Goal: Register for event/course

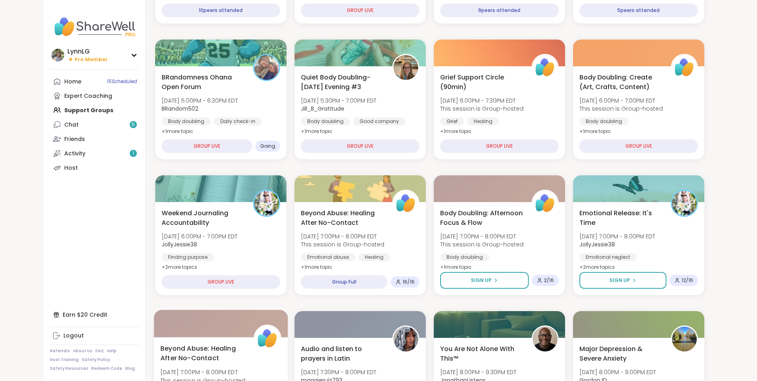
scroll to position [199, 0]
click at [399, 238] on div "Beyond Abuse: Healing After No-Contact [DATE] 7:00PM - 8:00PM EDT This session …" at bounding box center [360, 239] width 121 height 65
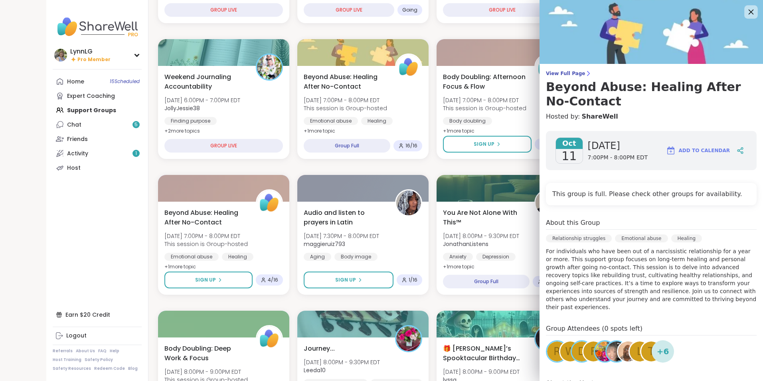
click at [746, 12] on icon at bounding box center [751, 12] width 10 height 10
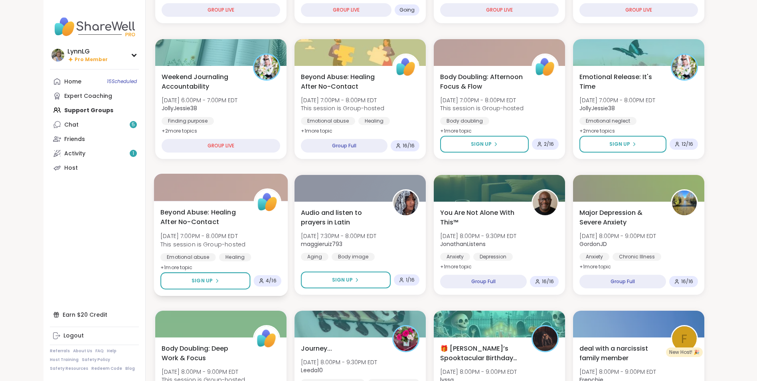
click at [262, 239] on div "Beyond Abuse: Healing After No-Contact [DATE] 7:00PM - 8:00PM EDT This session …" at bounding box center [220, 239] width 121 height 65
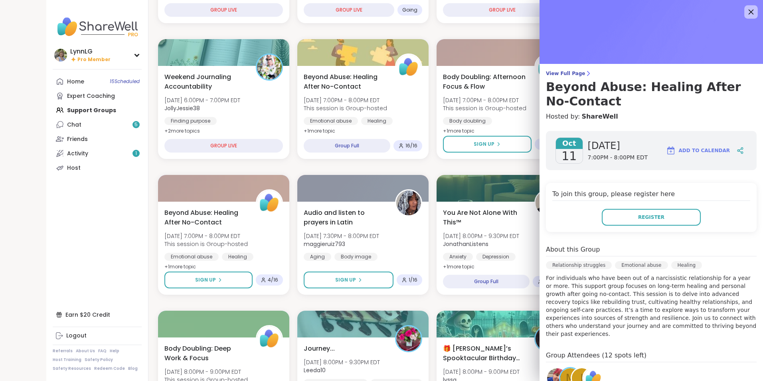
click at [746, 11] on icon at bounding box center [751, 12] width 10 height 10
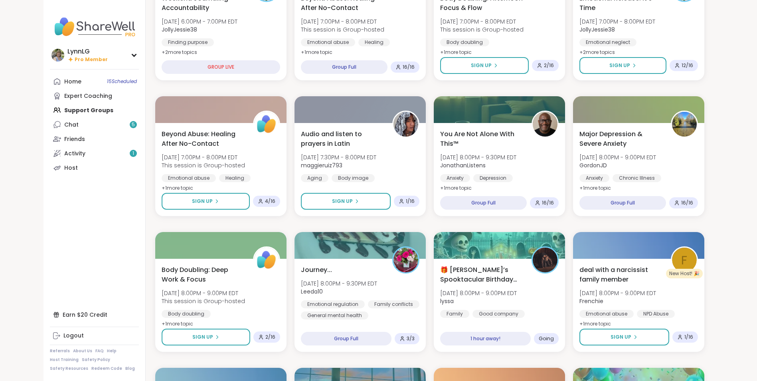
scroll to position [278, 0]
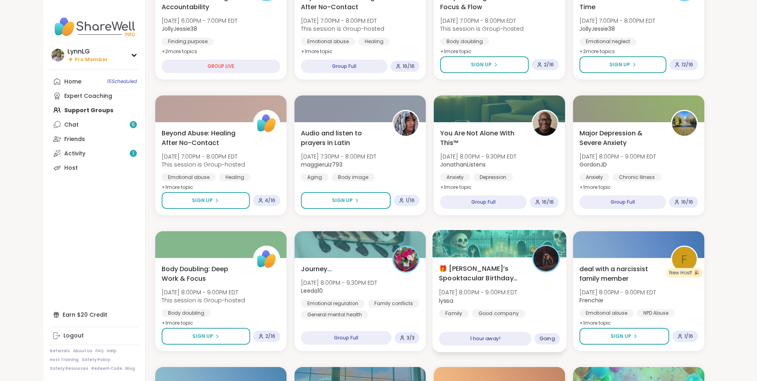
click at [536, 301] on div "🎁 [PERSON_NAME]’s Spooktacular Birthday Party 🎃 [DATE] 8:00PM - 9:00PM EDT lyss…" at bounding box center [499, 290] width 121 height 54
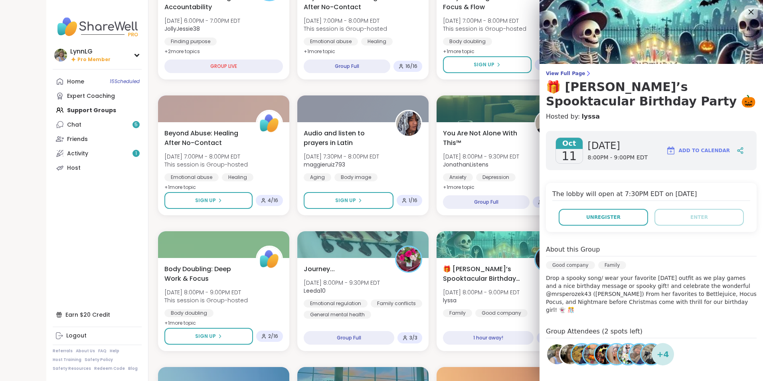
click at [746, 9] on icon at bounding box center [751, 12] width 10 height 10
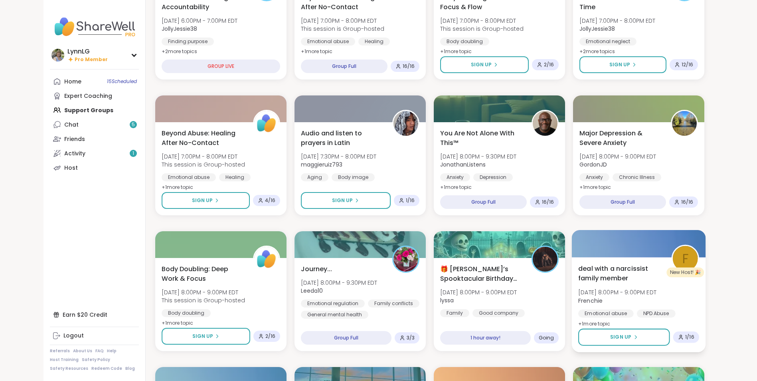
click at [586, 301] on b "Frenchie" at bounding box center [590, 300] width 24 height 8
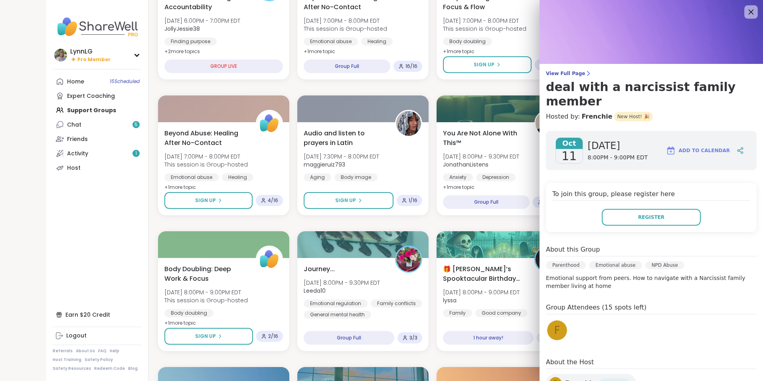
click at [746, 10] on icon at bounding box center [751, 12] width 10 height 10
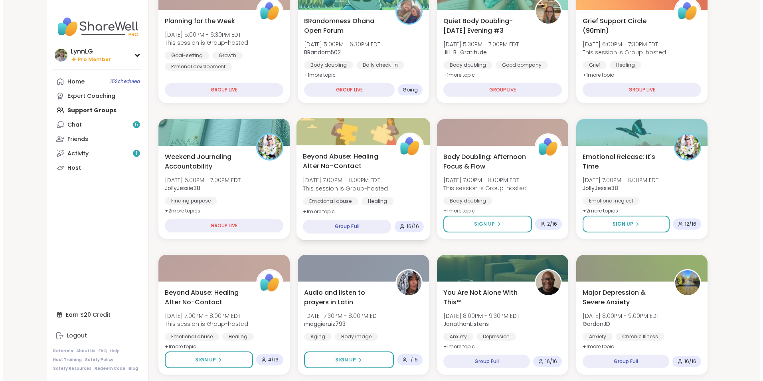
scroll to position [119, 0]
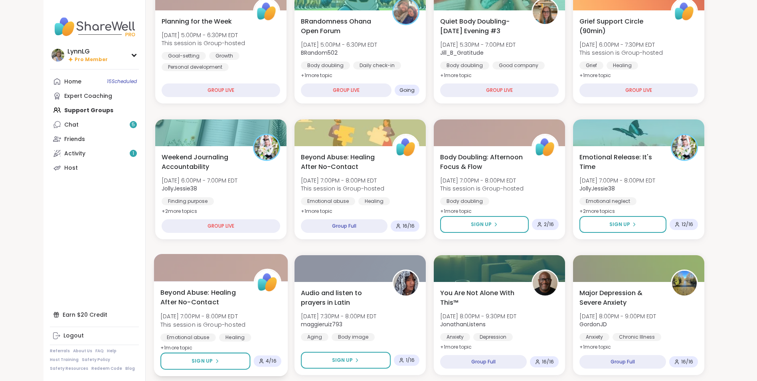
click at [264, 325] on div "Beyond Abuse: Healing After No-Contact [DATE] 7:00PM - 8:00PM EDT This session …" at bounding box center [220, 319] width 121 height 65
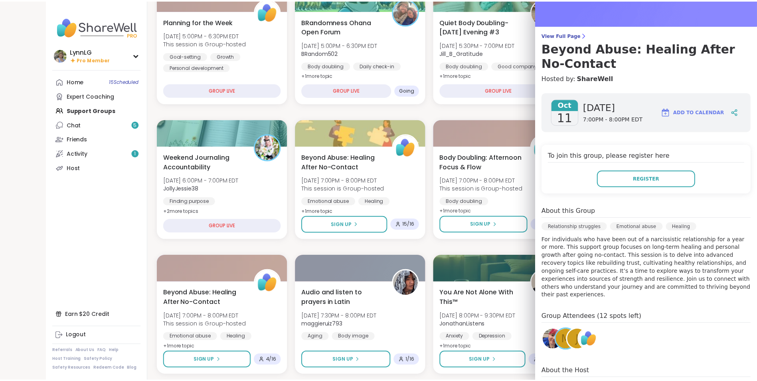
scroll to position [39, 0]
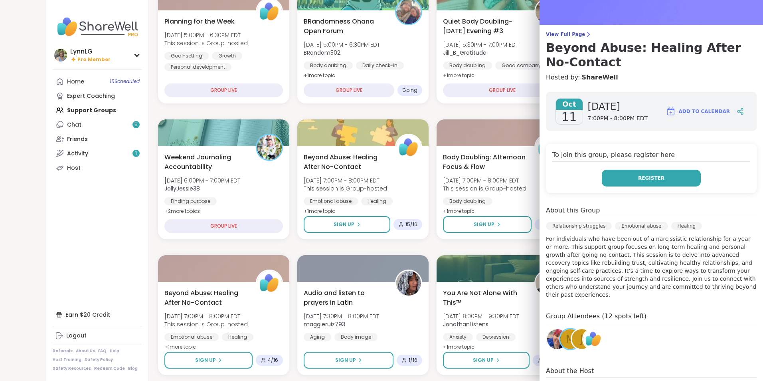
click at [645, 178] on span "Register" at bounding box center [651, 177] width 26 height 7
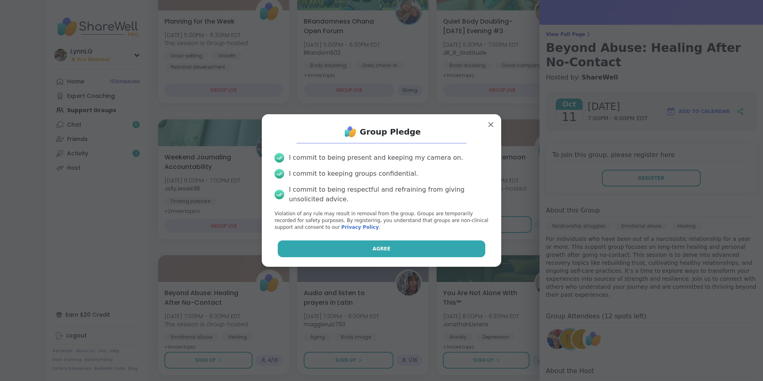
click at [373, 247] on span "Agree" at bounding box center [382, 248] width 18 height 7
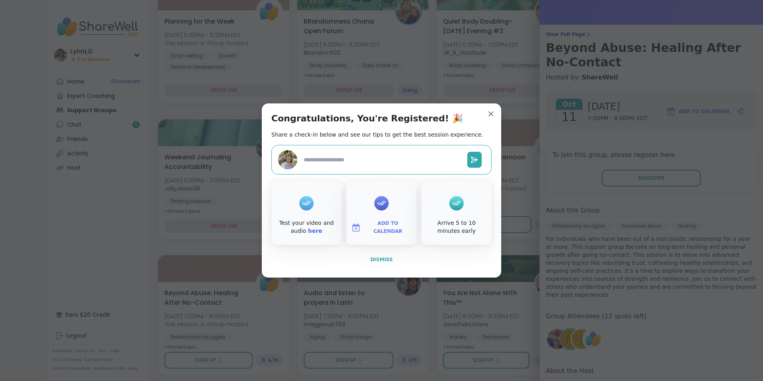
click at [377, 258] on span "Dismiss" at bounding box center [381, 259] width 22 height 6
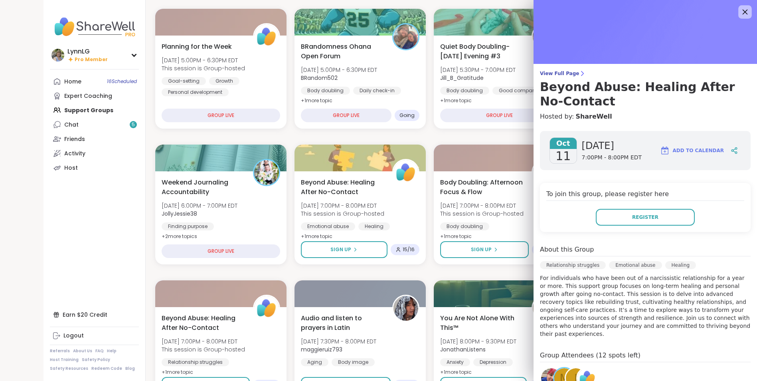
scroll to position [93, 0]
click at [740, 13] on icon at bounding box center [745, 12] width 10 height 10
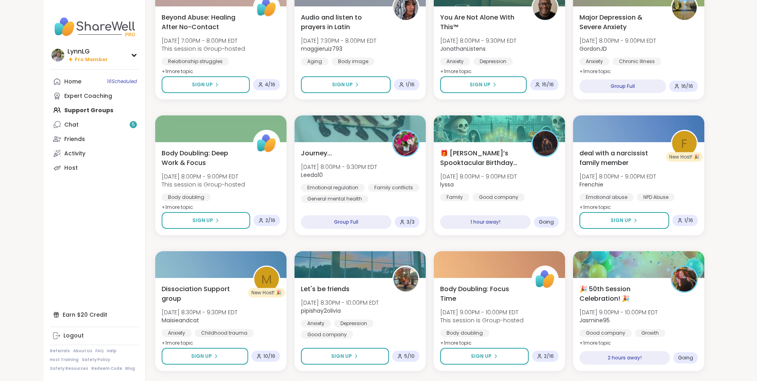
scroll to position [426, 0]
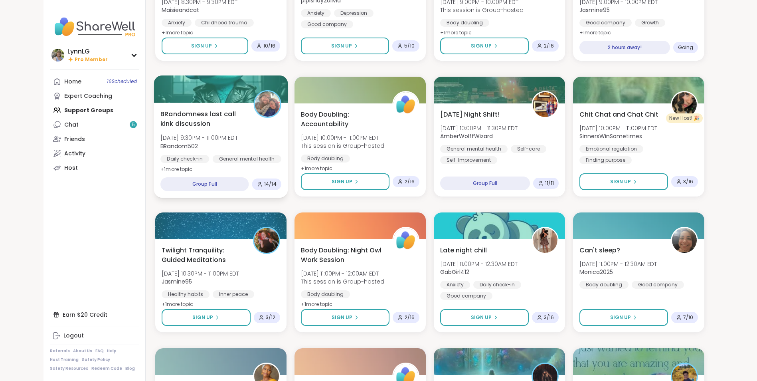
click at [260, 133] on div "BRandomness last call kink discussion [DATE] 9:30PM - 11:00PM EDT BRandom502 Da…" at bounding box center [220, 141] width 121 height 65
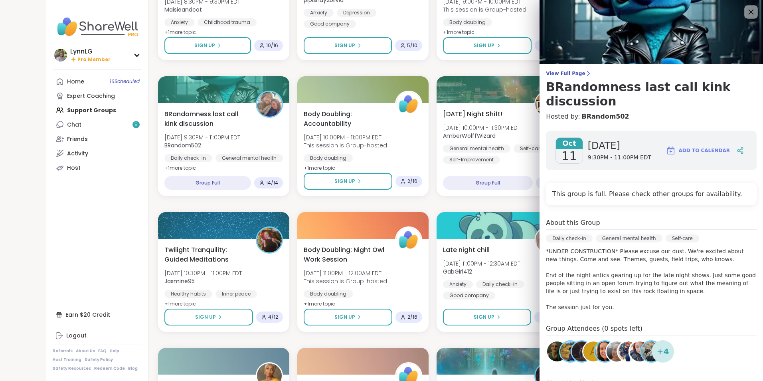
click at [746, 9] on icon at bounding box center [751, 12] width 10 height 10
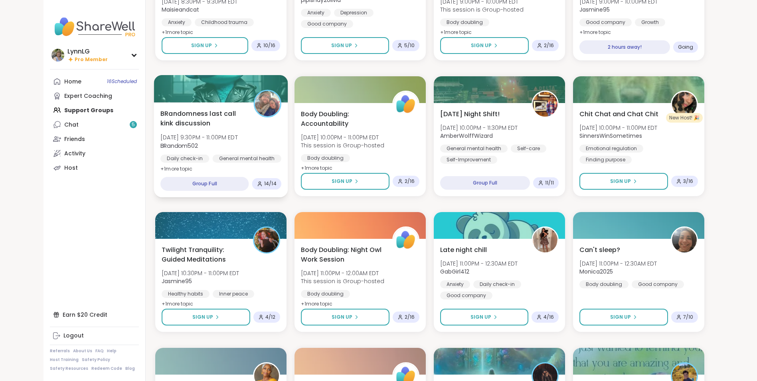
click at [259, 134] on div "BRandomness last call kink discussion [DATE] 9:30PM - 11:00PM EDT BRandom502 Da…" at bounding box center [220, 140] width 121 height 65
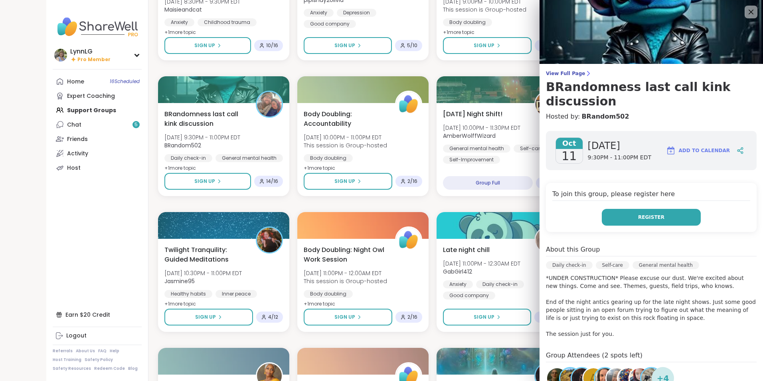
click at [659, 213] on button "Register" at bounding box center [651, 217] width 99 height 17
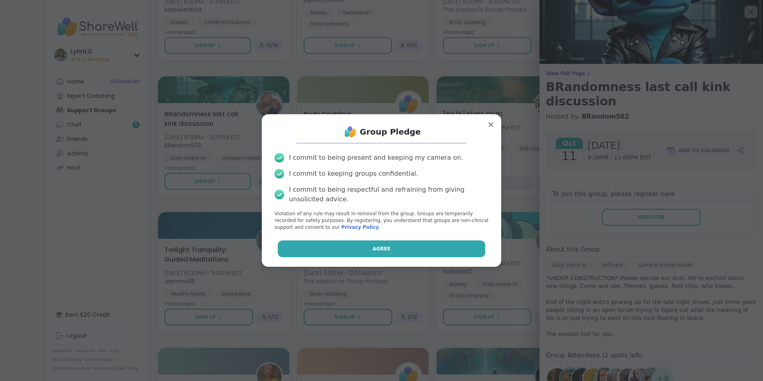
click at [393, 247] on button "Agree" at bounding box center [382, 248] width 208 height 17
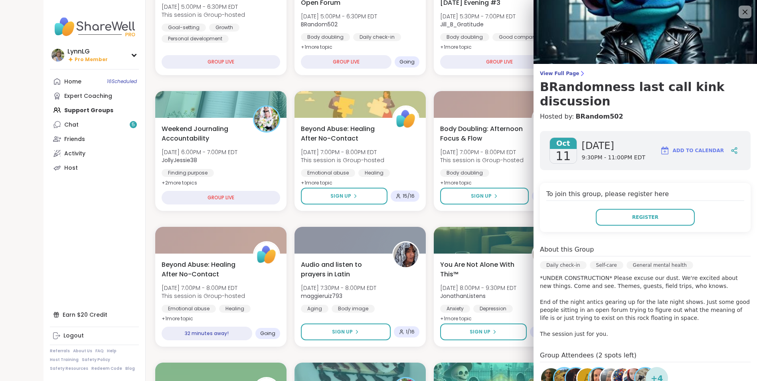
scroll to position [147, 0]
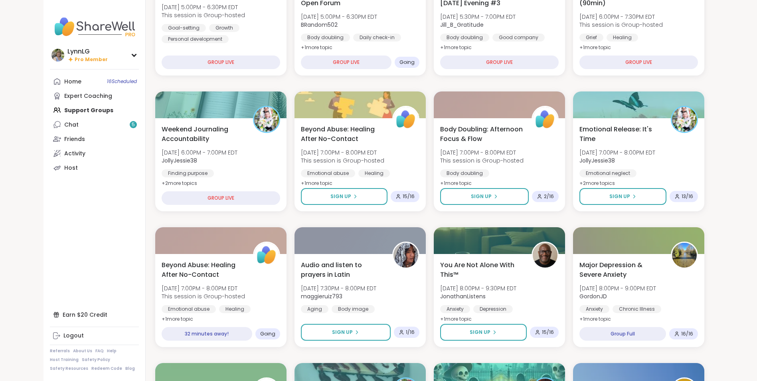
click at [90, 108] on div "Home 16 Scheduled Expert Coaching Support Groups Chat 5 Friends Activity Host" at bounding box center [94, 124] width 89 height 101
click at [89, 107] on div "Home 16 Scheduled Expert Coaching Support Groups Chat 5 Friends Activity Host" at bounding box center [94, 124] width 89 height 101
click at [89, 110] on div "Home 16 Scheduled Expert Coaching Support Groups Chat 5 Friends Activity Host" at bounding box center [94, 124] width 89 height 101
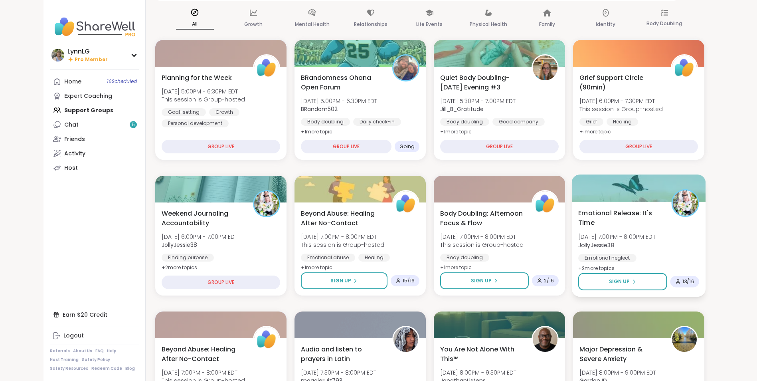
scroll to position [0, 0]
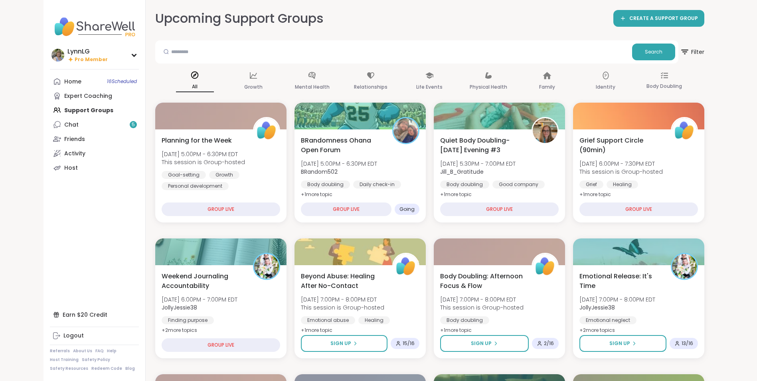
click at [77, 110] on div "Home 16 Scheduled Expert Coaching Support Groups Chat 5 Friends Activity Host" at bounding box center [94, 124] width 89 height 101
click at [77, 80] on div "Home 16 Scheduled" at bounding box center [72, 82] width 17 height 8
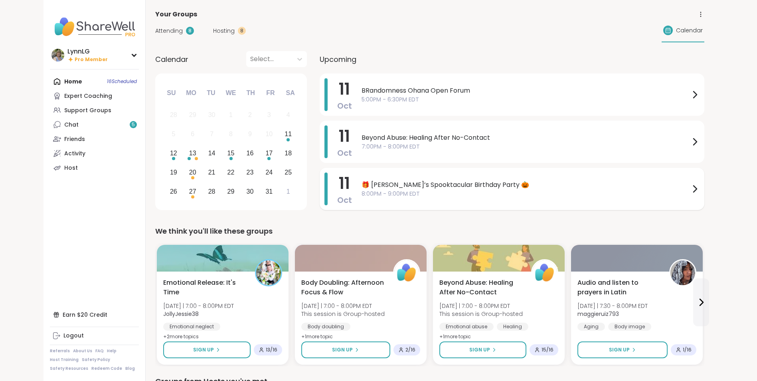
click at [523, 189] on span "8:00PM - 9:00PM EDT" at bounding box center [525, 193] width 328 height 8
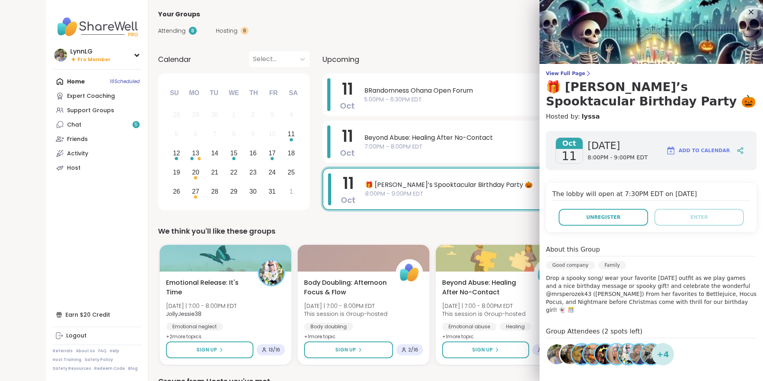
click at [472, 38] on div "Attending 8 Hosting 8 Calendar" at bounding box center [432, 30] width 549 height 23
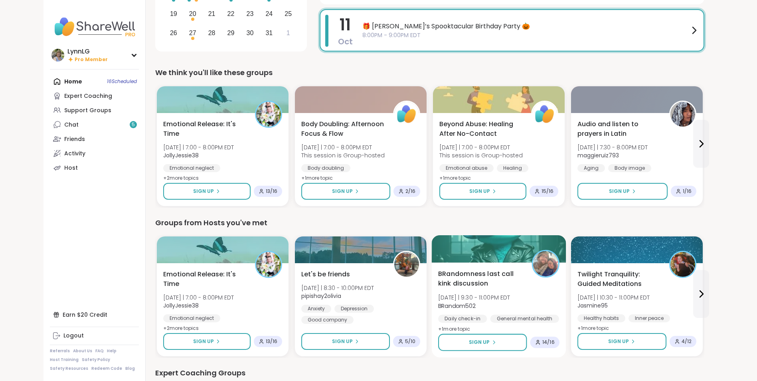
scroll to position [159, 0]
click at [531, 297] on div "BRandomness last call kink discussion [DATE] | 9:30 - 11:00PM EDT BRandom502 Da…" at bounding box center [498, 300] width 121 height 65
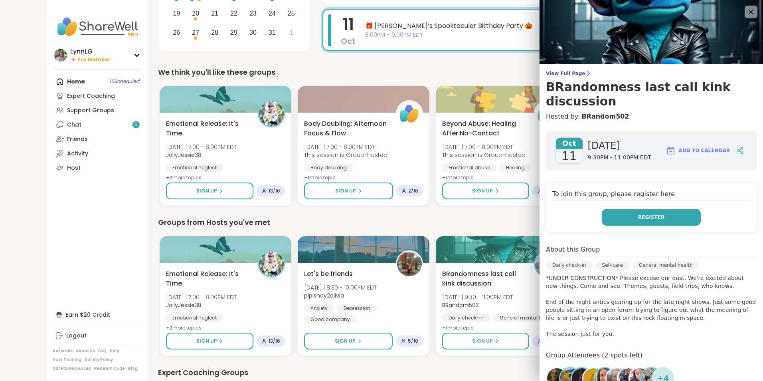
click at [638, 213] on span "Register" at bounding box center [651, 216] width 26 height 7
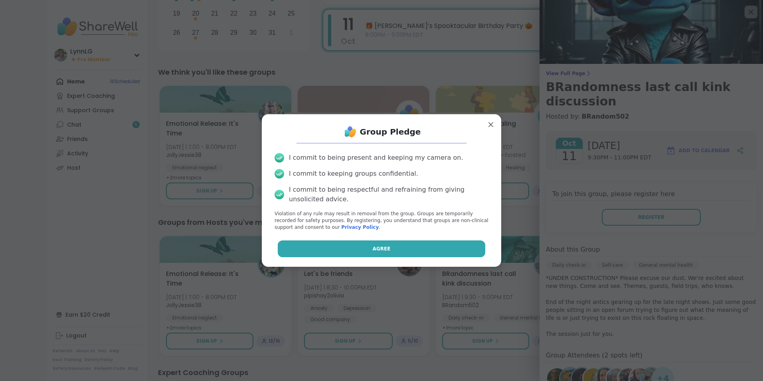
click at [373, 247] on span "Agree" at bounding box center [382, 248] width 18 height 7
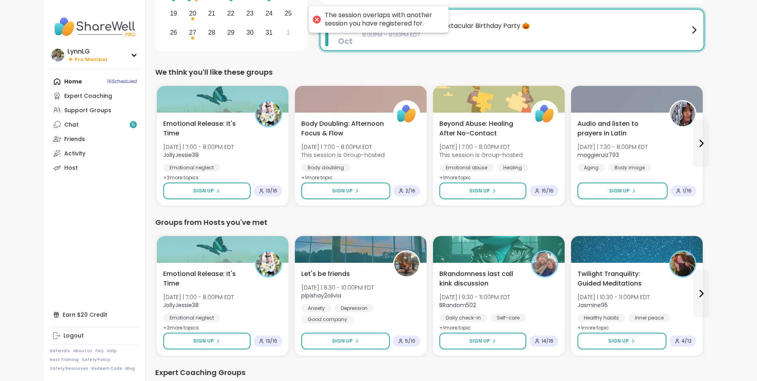
click at [383, 18] on div "The session overlaps with another session you have registered for." at bounding box center [383, 19] width 116 height 17
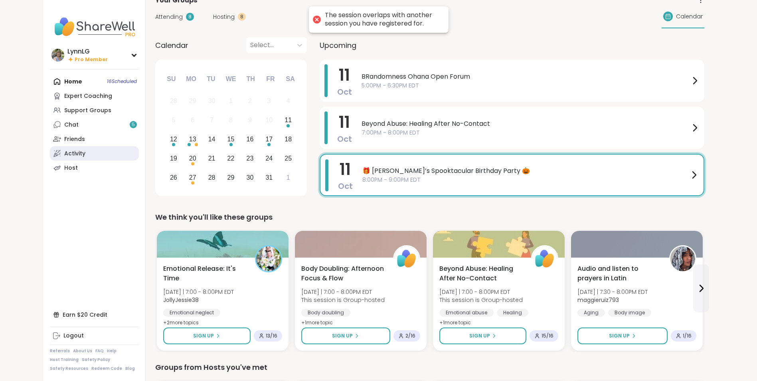
scroll to position [0, 0]
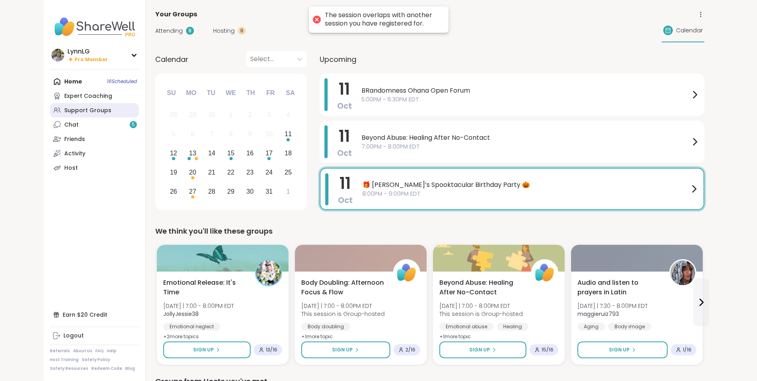
click at [73, 107] on div "Support Groups" at bounding box center [87, 111] width 47 height 8
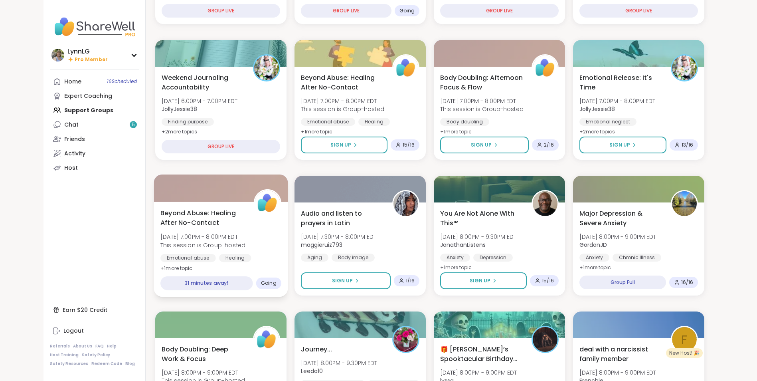
scroll to position [199, 0]
click at [258, 241] on div "Beyond Abuse: Healing After No-Contact [DATE] 7:00PM - 8:00PM EDT This session …" at bounding box center [220, 239] width 121 height 65
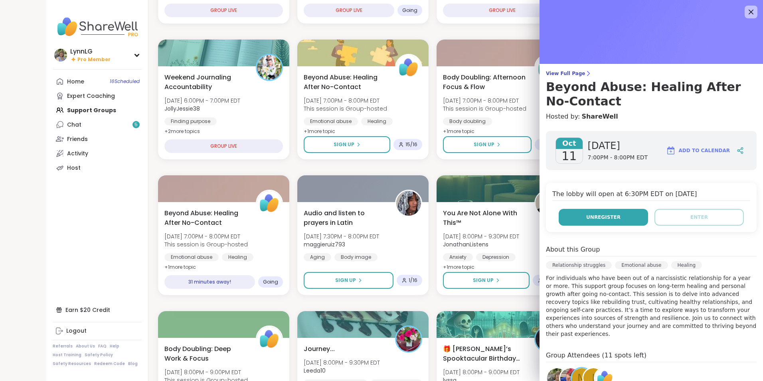
click at [578, 215] on button "Unregister" at bounding box center [602, 217] width 89 height 17
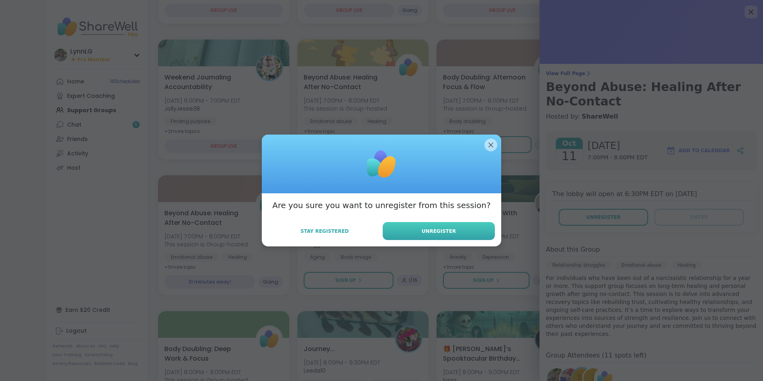
click at [434, 233] on span "Unregister" at bounding box center [439, 230] width 34 height 7
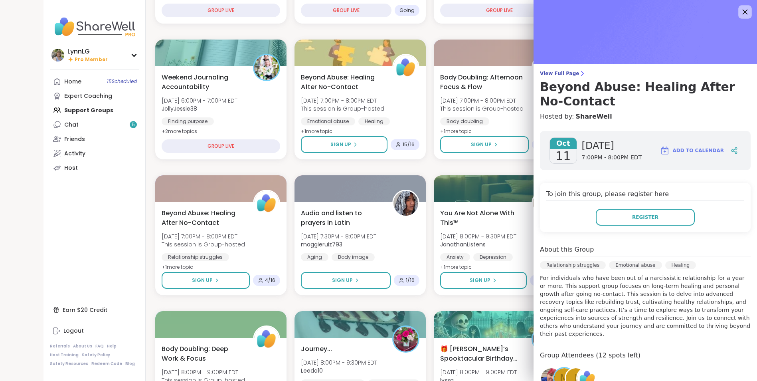
click at [742, 10] on icon at bounding box center [744, 12] width 5 height 5
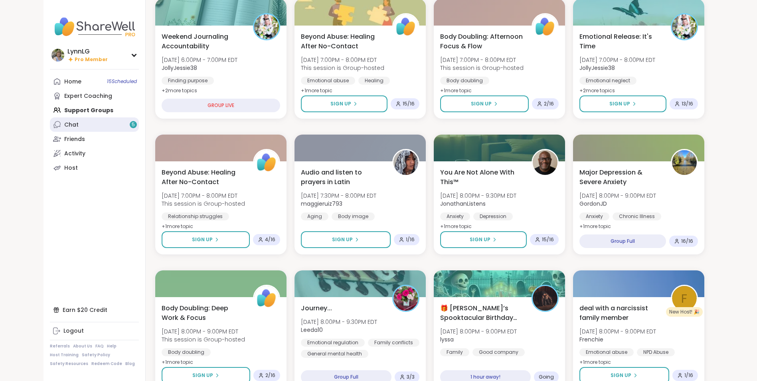
scroll to position [239, 0]
click at [75, 109] on div "Home 15 Scheduled Expert Coaching Support Groups Chat 5 Friends Activity Host" at bounding box center [94, 124] width 89 height 101
click at [87, 109] on div "Home 15 Scheduled Expert Coaching Support Groups Chat 5 Friends Activity Host" at bounding box center [94, 124] width 89 height 101
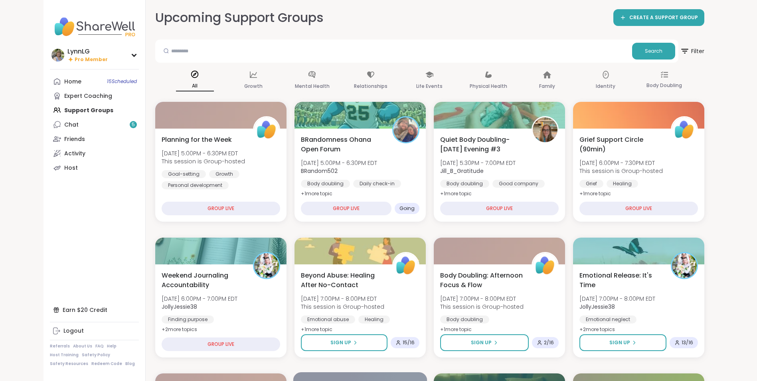
scroll to position [0, 0]
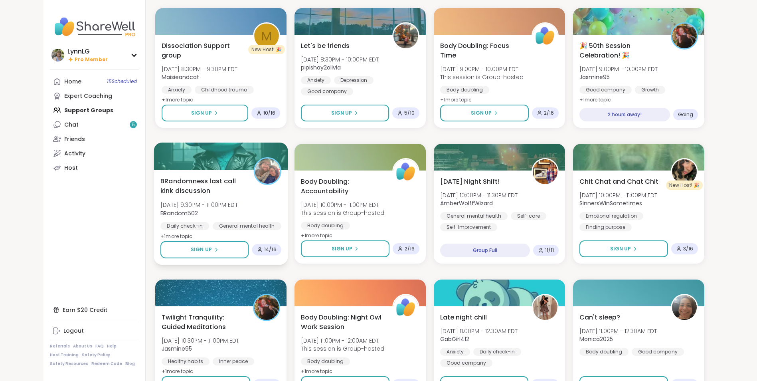
click at [245, 191] on div "BRandomness last call kink discussion [DATE] 9:30PM - 11:00PM EDT BRandom502 Da…" at bounding box center [220, 208] width 121 height 65
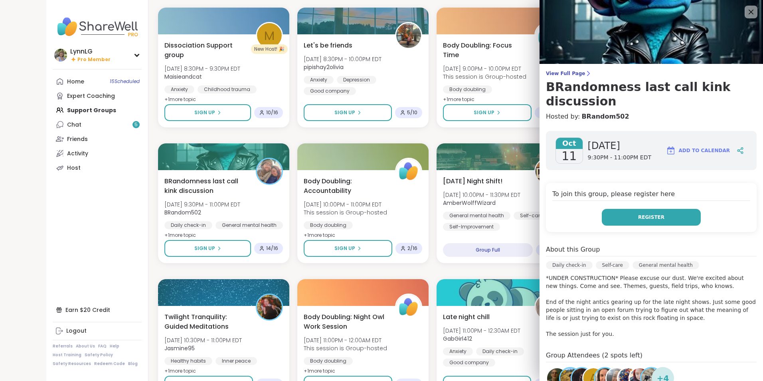
click at [625, 223] on button "Register" at bounding box center [651, 217] width 99 height 17
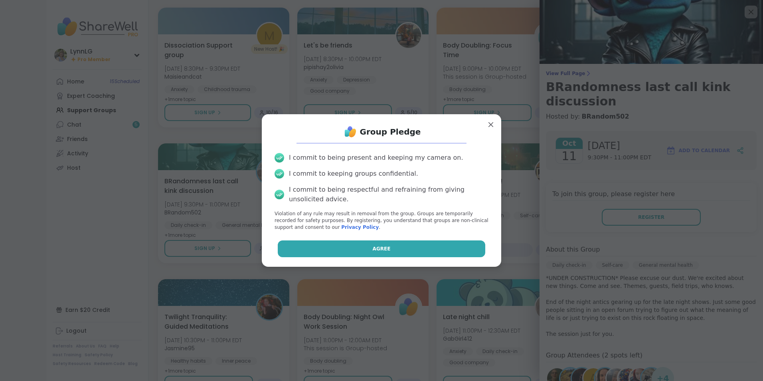
click at [378, 246] on span "Agree" at bounding box center [382, 248] width 18 height 7
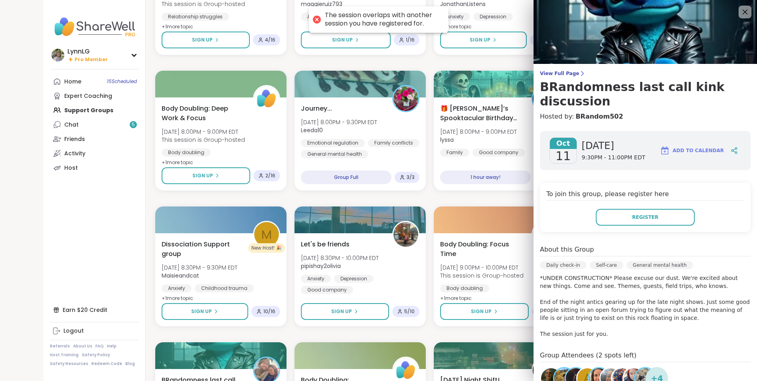
scroll to position [438, 0]
click at [100, 109] on div "Home 15 Scheduled Expert Coaching Support Groups Chat 5 Friends Activity Host" at bounding box center [94, 124] width 89 height 101
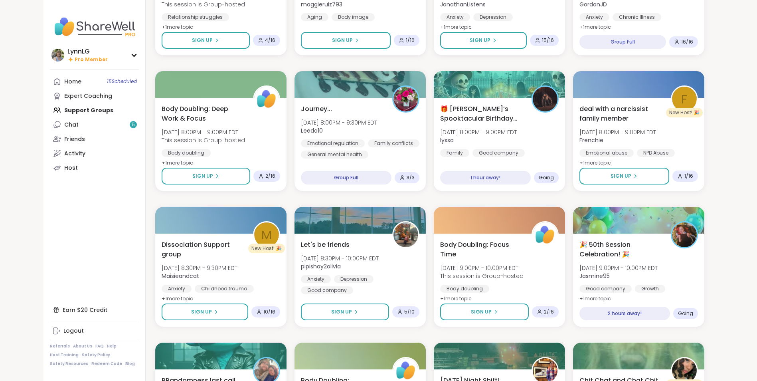
click at [91, 108] on div "Home 15 Scheduled Expert Coaching Support Groups Chat 5 Friends Activity Host" at bounding box center [94, 124] width 89 height 101
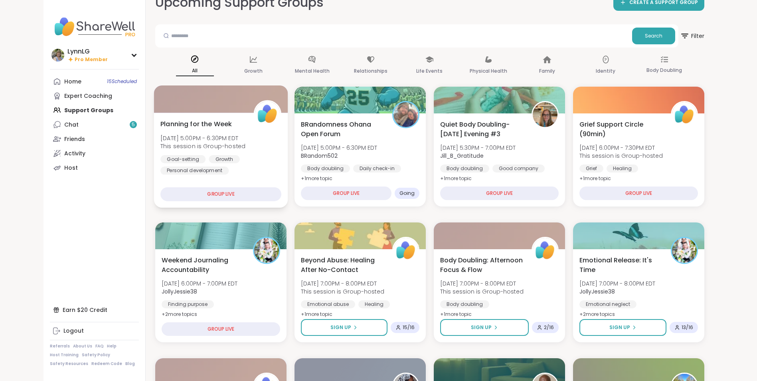
scroll to position [0, 0]
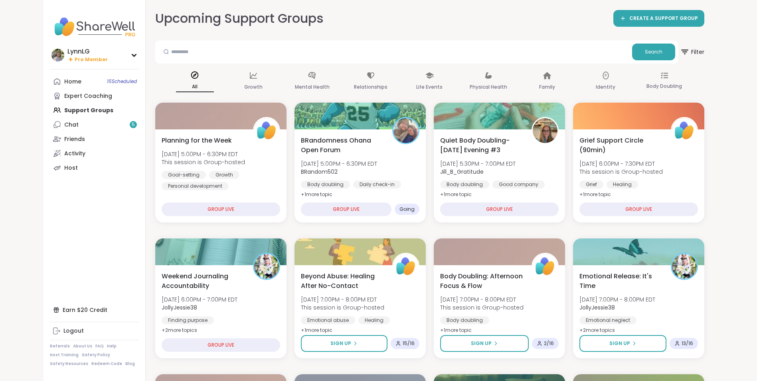
click at [80, 111] on div "Home 15 Scheduled Expert Coaching Support Groups Chat 5 Friends Activity Host" at bounding box center [94, 124] width 89 height 101
click at [77, 107] on div "Home 15 Scheduled Expert Coaching Support Groups Chat 5 Friends Activity Host" at bounding box center [94, 124] width 89 height 101
click at [72, 79] on div "Home 15 Scheduled" at bounding box center [72, 82] width 17 height 8
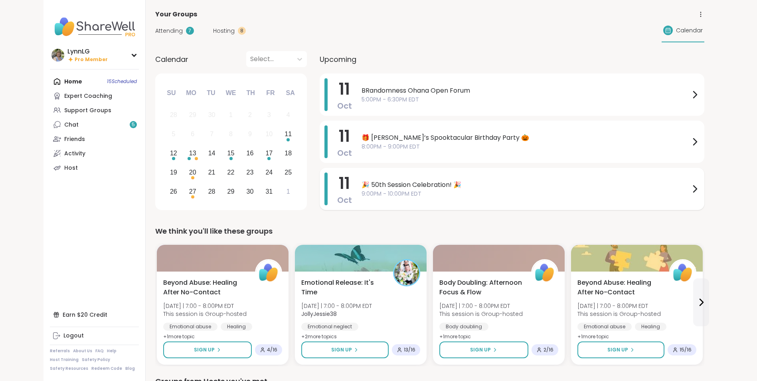
drag, startPoint x: 483, startPoint y: 189, endPoint x: 471, endPoint y: 189, distance: 12.4
click at [474, 189] on span "9:00PM - 10:00PM EDT" at bounding box center [525, 193] width 328 height 8
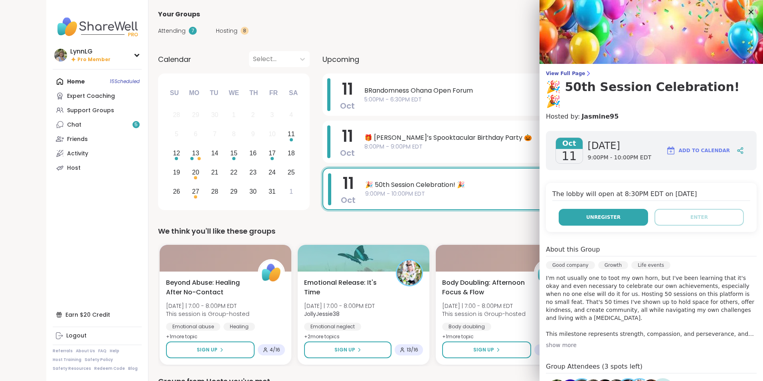
click at [596, 213] on span "Unregister" at bounding box center [603, 216] width 34 height 7
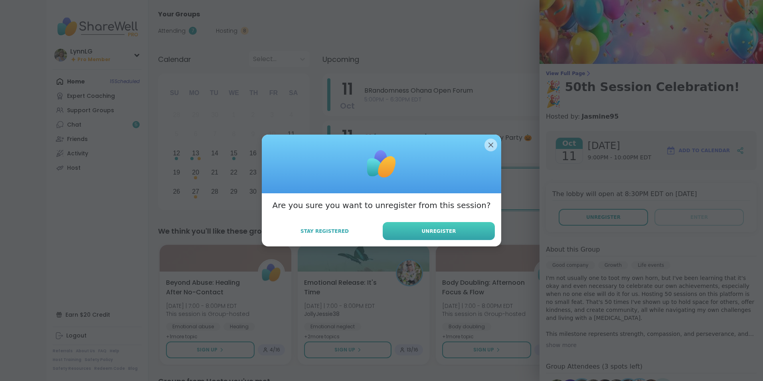
click at [414, 232] on button "Unregister" at bounding box center [439, 231] width 112 height 18
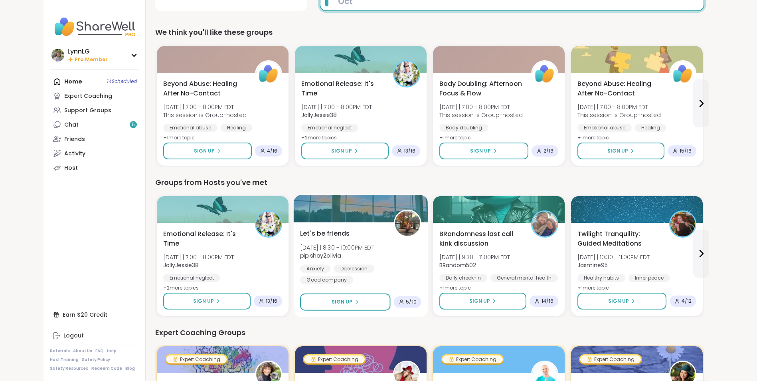
scroll to position [199, 0]
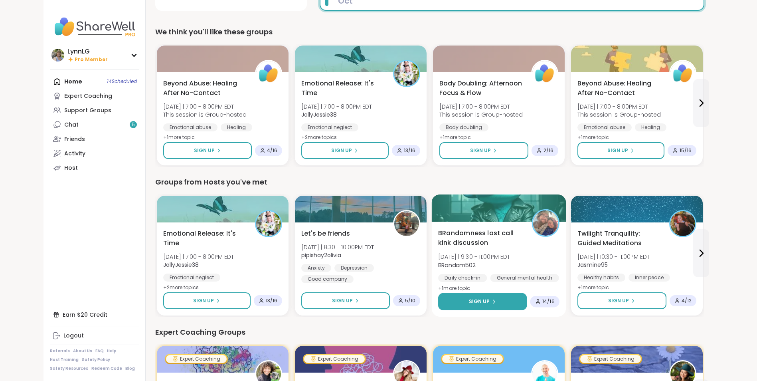
click at [483, 299] on span "Sign Up" at bounding box center [478, 301] width 21 height 7
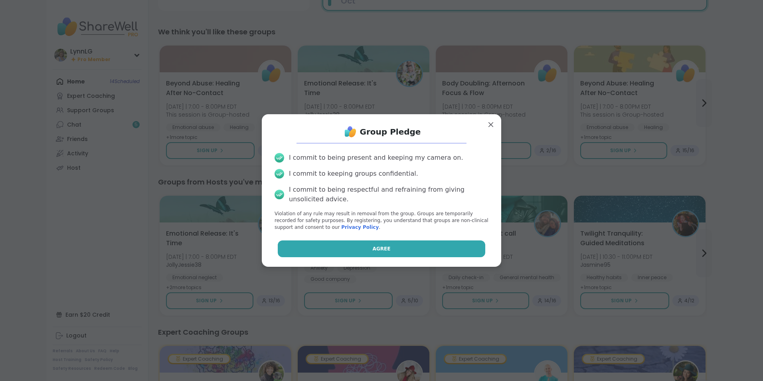
click at [387, 242] on button "Agree" at bounding box center [382, 248] width 208 height 17
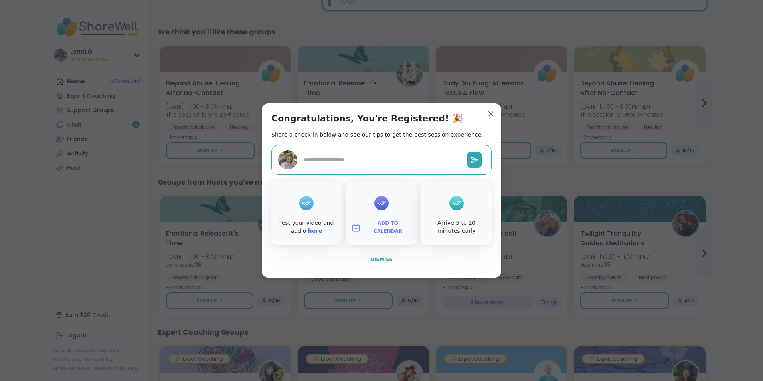
click at [382, 256] on span "Dismiss" at bounding box center [381, 259] width 22 height 6
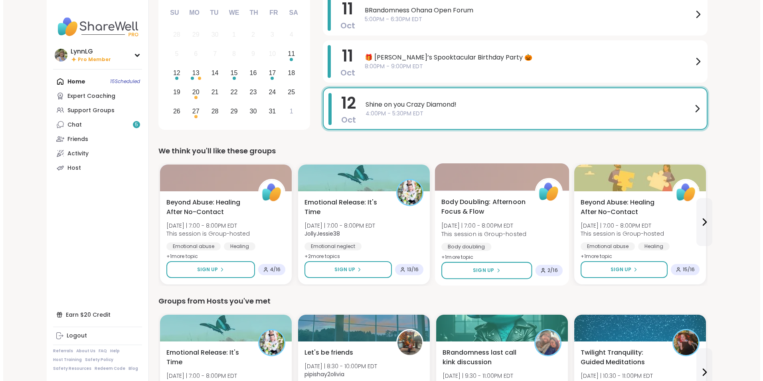
scroll to position [80, 0]
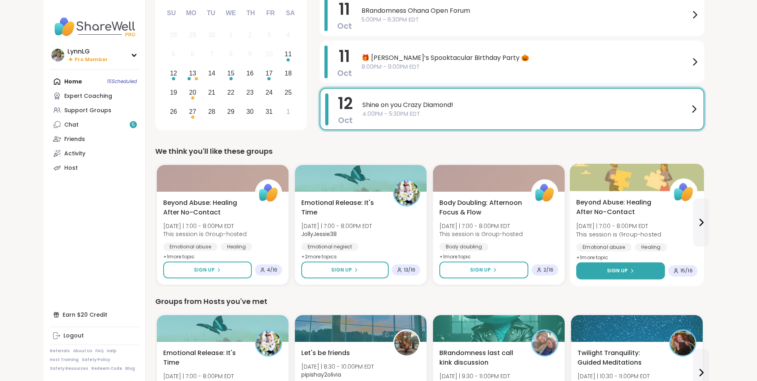
click at [608, 272] on span "Sign Up" at bounding box center [616, 270] width 21 height 7
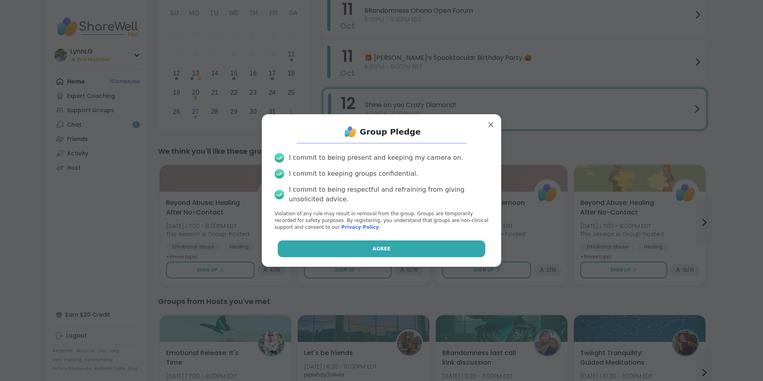
click at [365, 247] on button "Agree" at bounding box center [382, 248] width 208 height 17
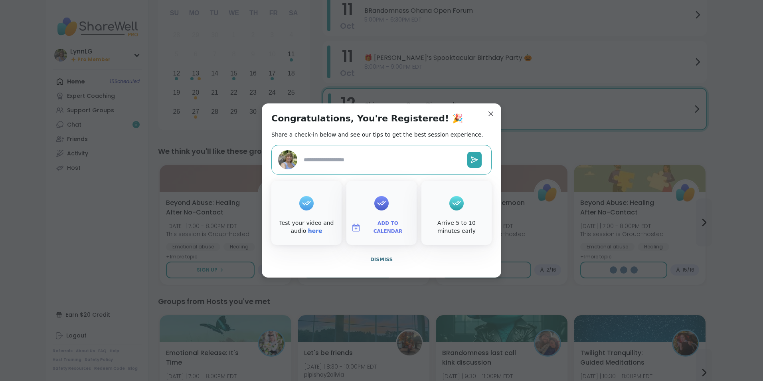
type textarea "*"
click at [375, 256] on span "Dismiss" at bounding box center [381, 259] width 22 height 7
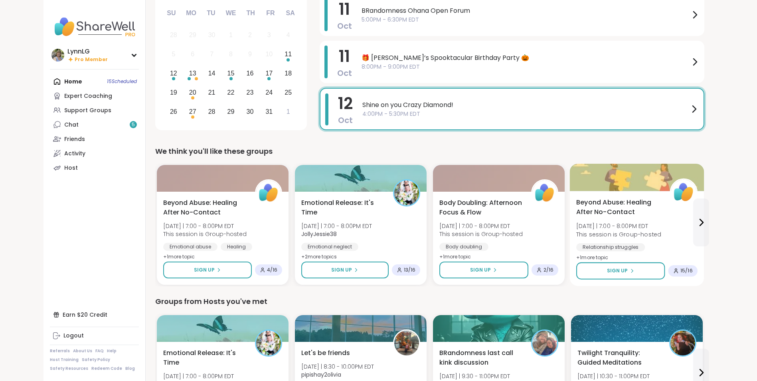
click at [675, 236] on div "Beyond Abuse: Healing After No-Contact [DATE] | 7:00 - 8:00PM EDT This session …" at bounding box center [636, 229] width 121 height 65
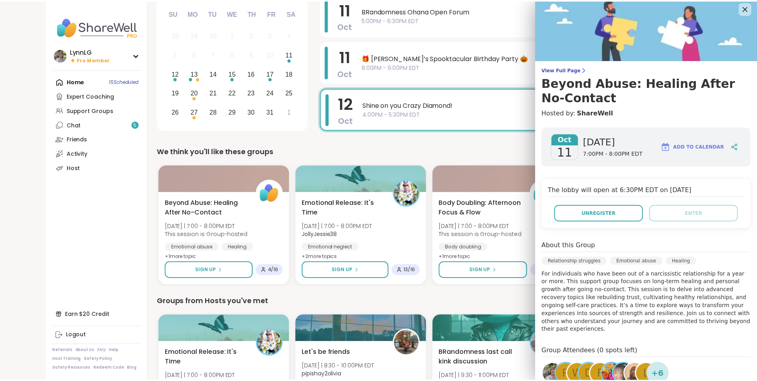
scroll to position [0, 0]
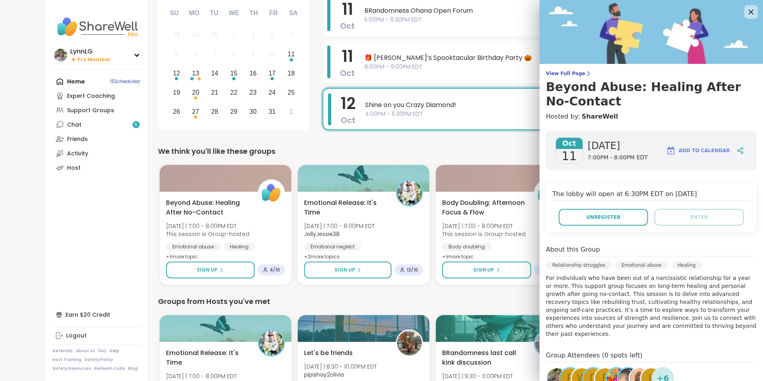
click at [746, 9] on icon at bounding box center [751, 12] width 10 height 10
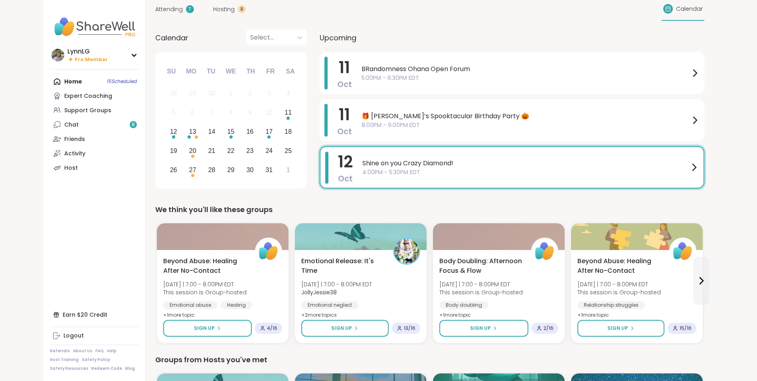
scroll to position [21, 0]
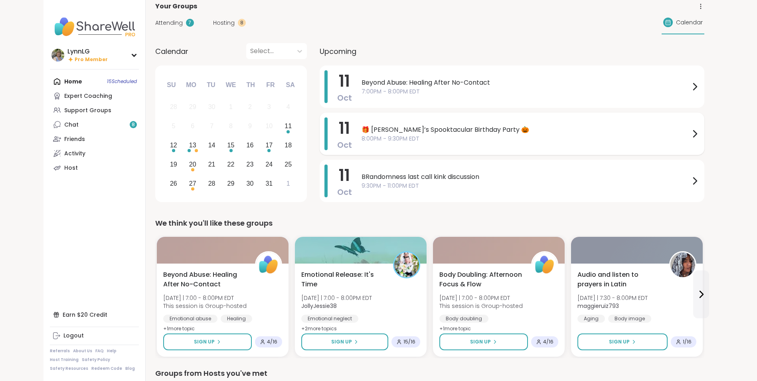
click at [538, 134] on span "🎁 [PERSON_NAME]’s Spooktacular Birthday Party 🎃" at bounding box center [525, 130] width 328 height 10
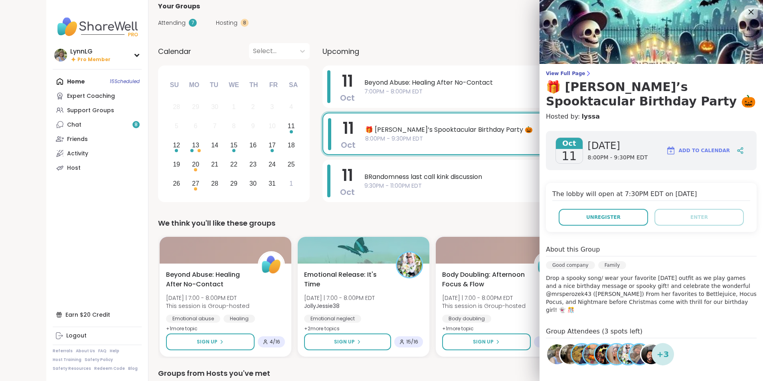
click at [746, 10] on icon at bounding box center [751, 12] width 10 height 10
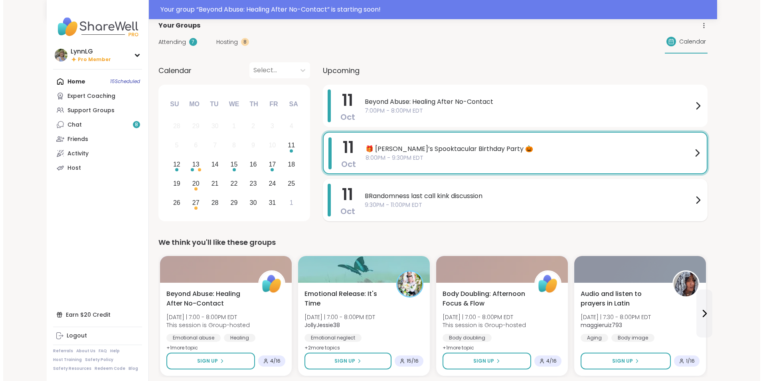
scroll to position [27, 0]
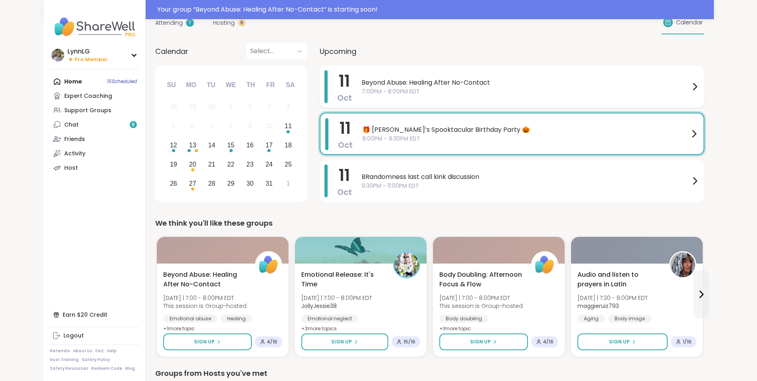
click at [523, 86] on span "Beyond Abuse: Healing After No-Contact" at bounding box center [525, 83] width 328 height 10
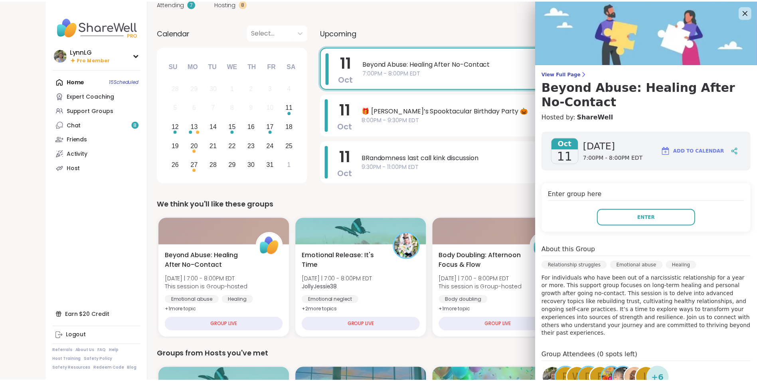
scroll to position [8, 0]
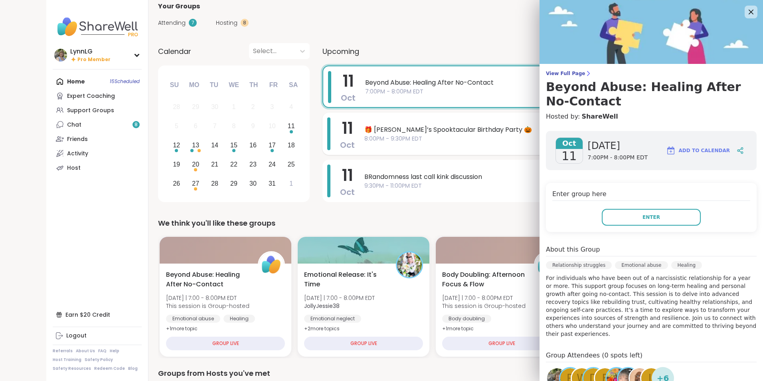
click at [432, 146] on div "🎁 Lynette’s Spooktacular Birthday Party 🎃 8:00PM - 9:30PM EDT" at bounding box center [533, 133] width 338 height 33
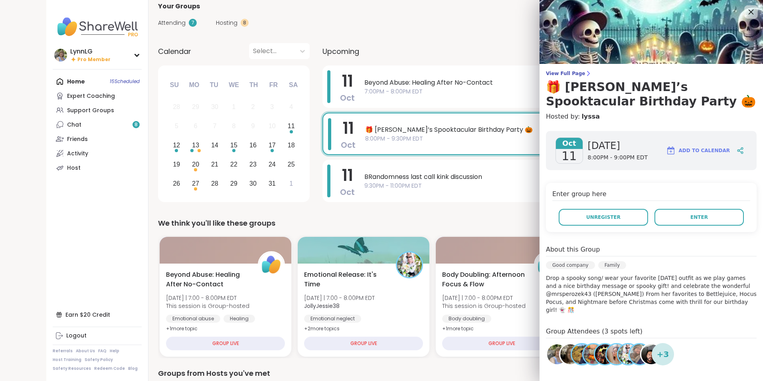
click at [748, 12] on icon at bounding box center [750, 12] width 5 height 5
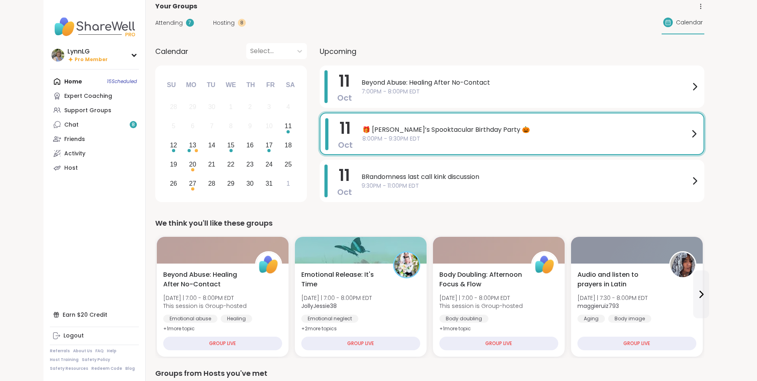
click at [526, 133] on span "🎁 [PERSON_NAME]’s Spooktacular Birthday Party 🎃" at bounding box center [525, 130] width 327 height 10
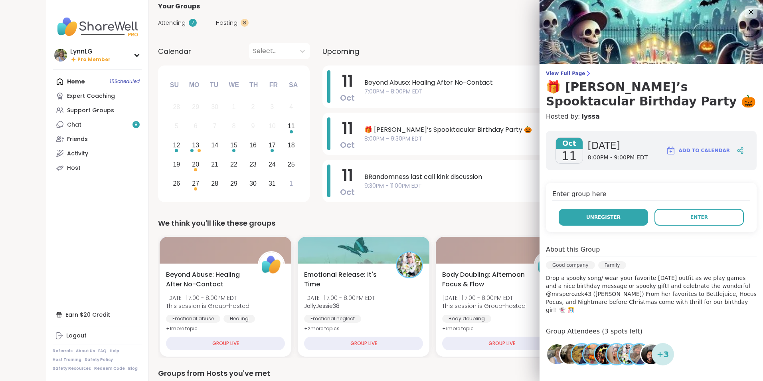
click at [589, 217] on span "Unregister" at bounding box center [603, 216] width 34 height 7
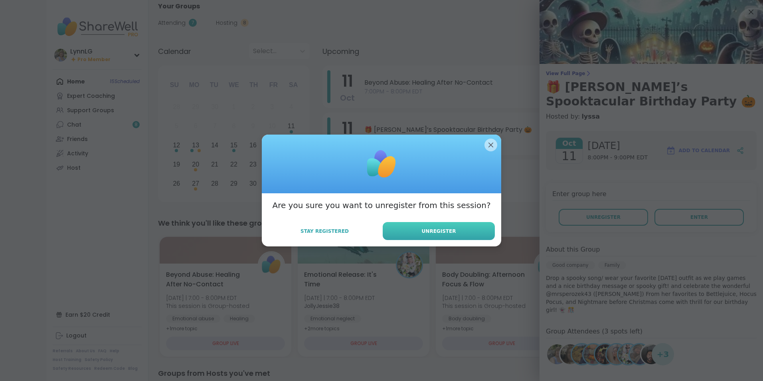
click at [429, 234] on span "Unregister" at bounding box center [439, 230] width 34 height 7
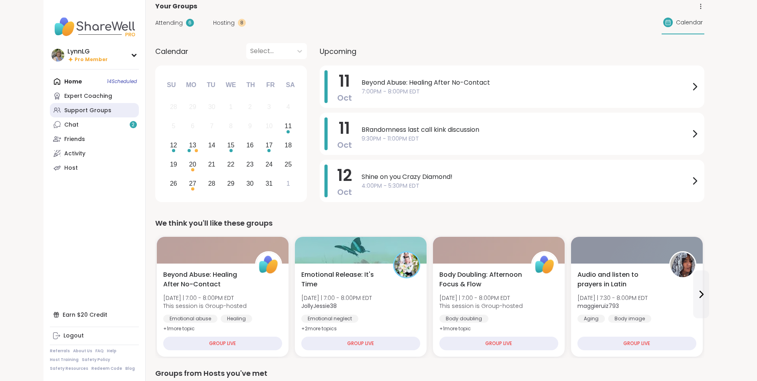
click at [91, 111] on div "Support Groups" at bounding box center [87, 111] width 47 height 8
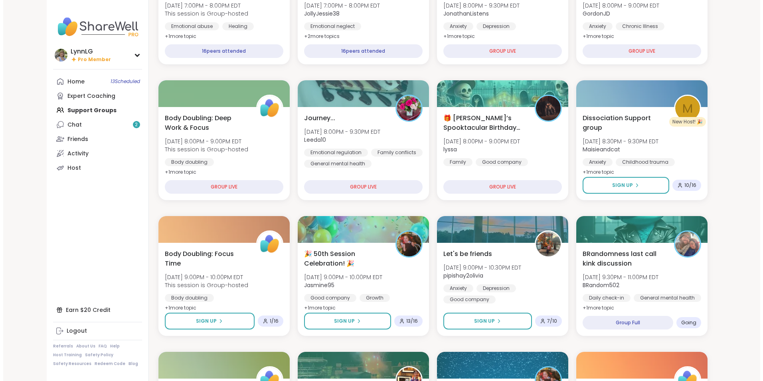
scroll to position [158, 0]
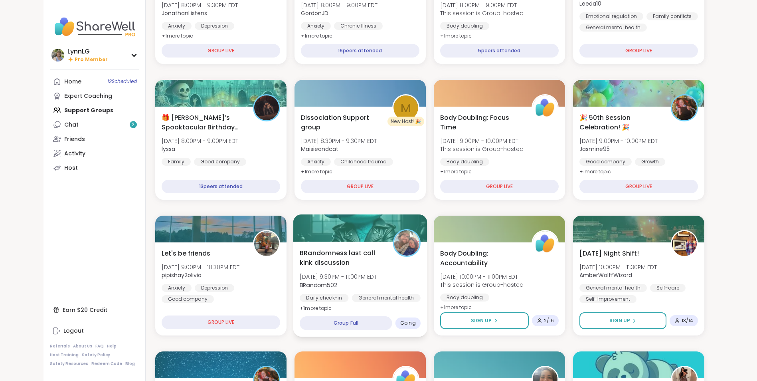
click at [401, 274] on div "BRandomness last call kink discussion [DATE] 9:30PM - 11:00PM EDT BRandom502 Da…" at bounding box center [360, 280] width 121 height 65
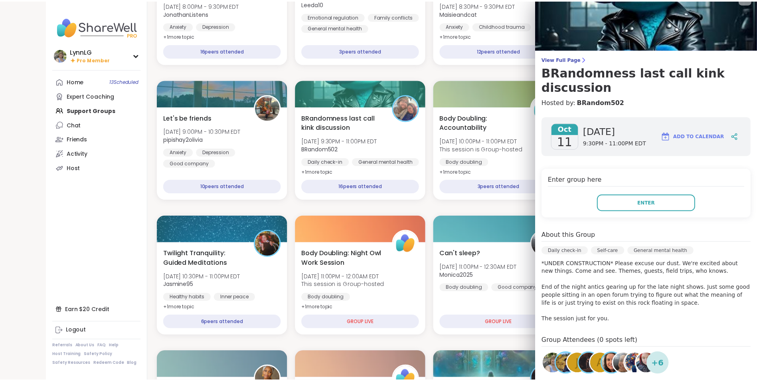
scroll to position [0, 0]
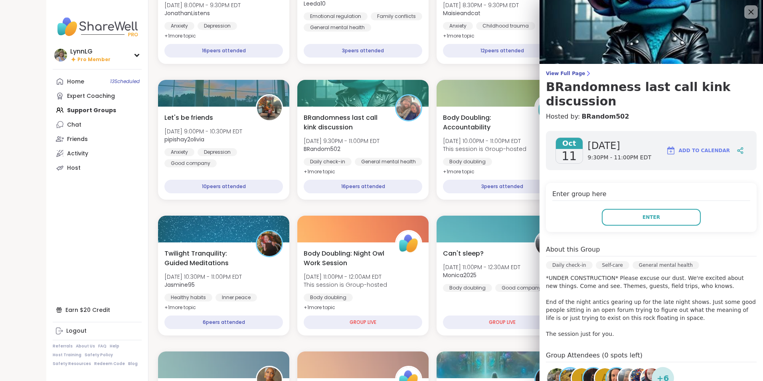
click at [746, 10] on icon at bounding box center [751, 12] width 10 height 10
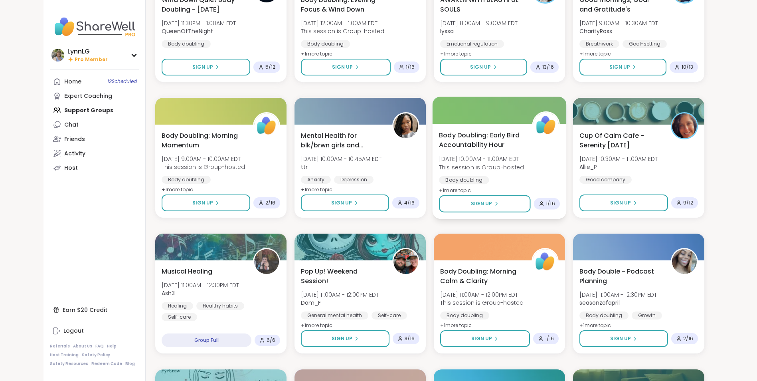
scroll to position [276, 0]
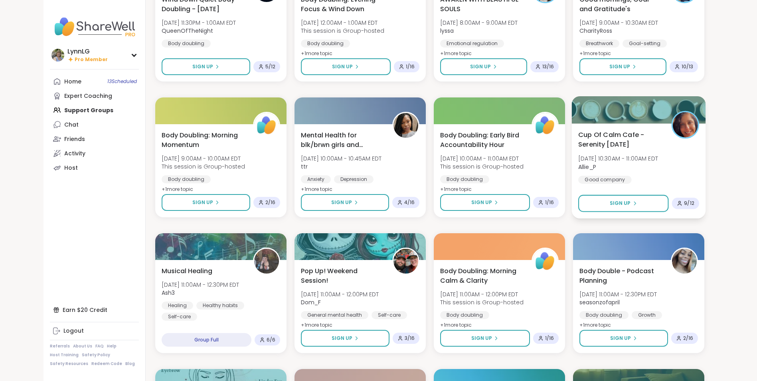
click at [666, 171] on div "Cup Of Calm Cafe - Serenity Sunday Sun, Oct 12 | 10:30AM - 11:00AM EDT Allie_P …" at bounding box center [638, 157] width 121 height 54
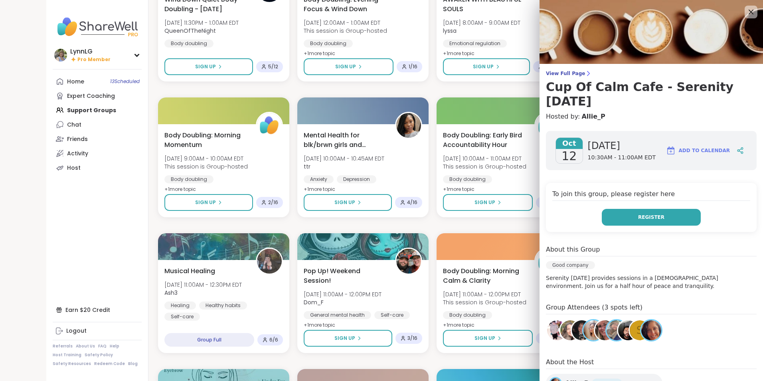
click at [649, 213] on span "Register" at bounding box center [651, 216] width 26 height 7
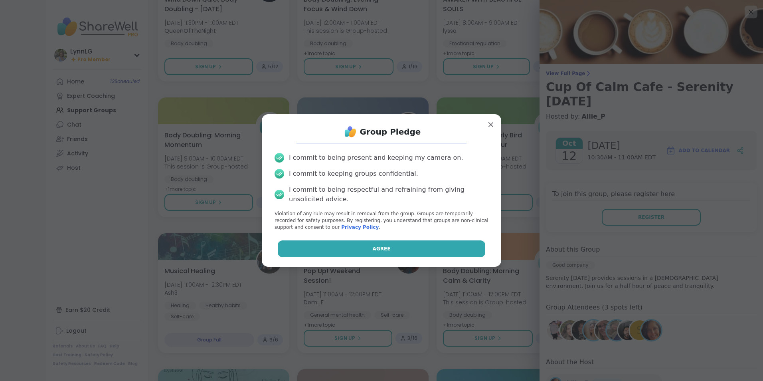
click at [378, 245] on span "Agree" at bounding box center [382, 248] width 18 height 7
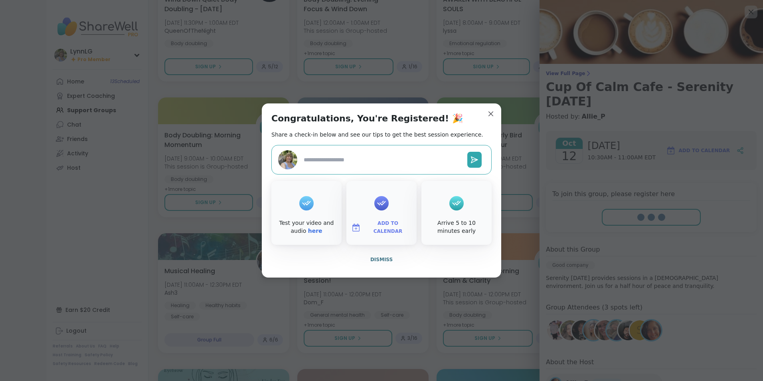
type textarea "*"
click at [378, 258] on span "Dismiss" at bounding box center [381, 259] width 22 height 6
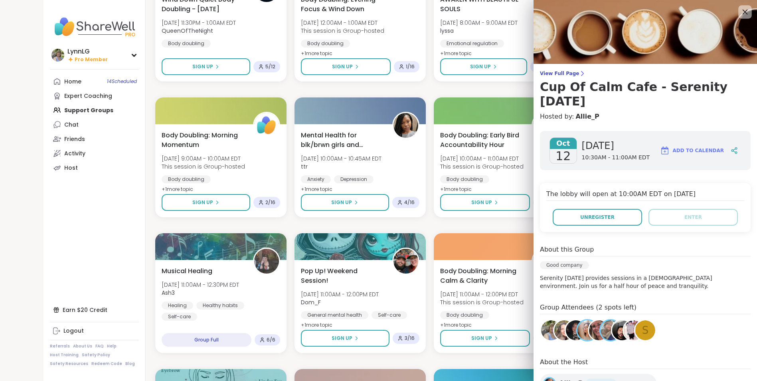
click at [742, 11] on icon at bounding box center [745, 12] width 10 height 10
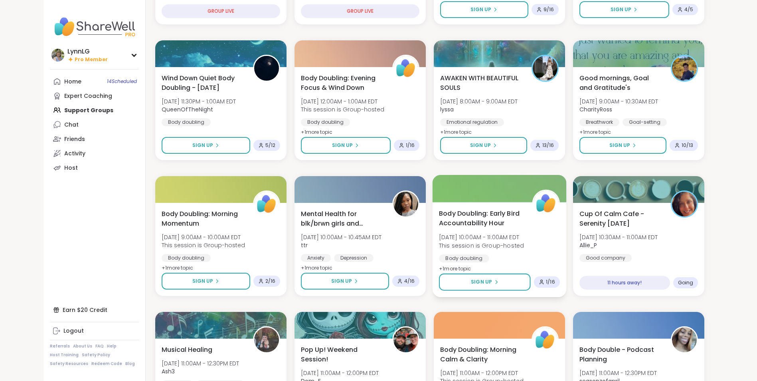
scroll to position [197, 0]
